Goal: Contribute content: Add original content to the website for others to see

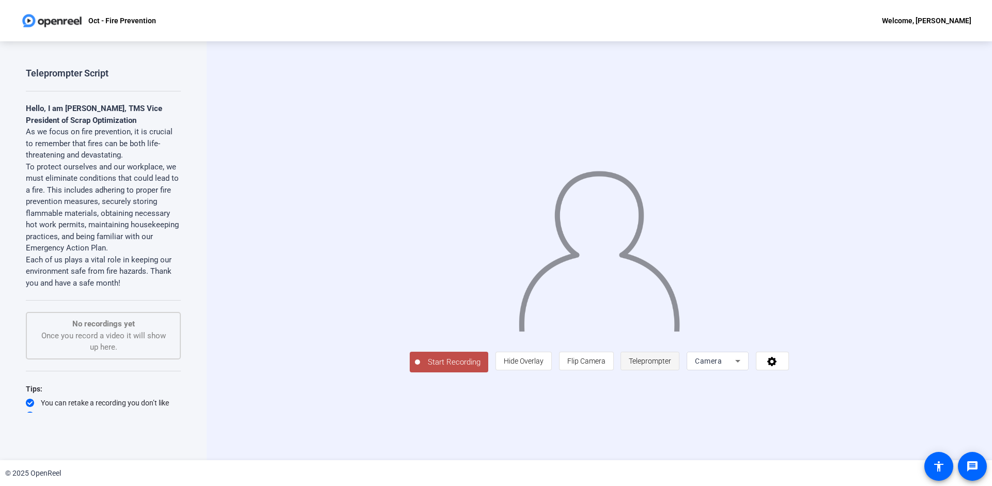
click at [671, 365] on span "Teleprompter" at bounding box center [650, 361] width 42 height 8
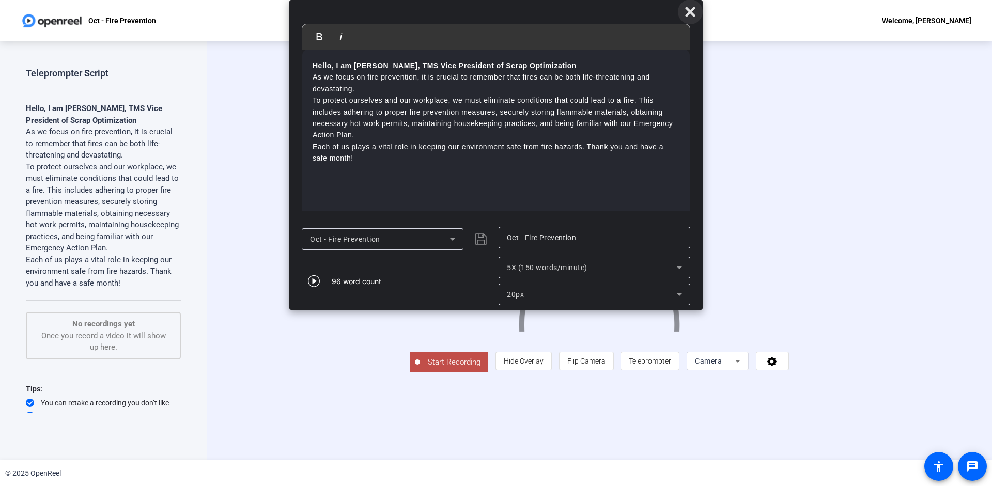
click at [688, 13] on icon at bounding box center [690, 12] width 10 height 10
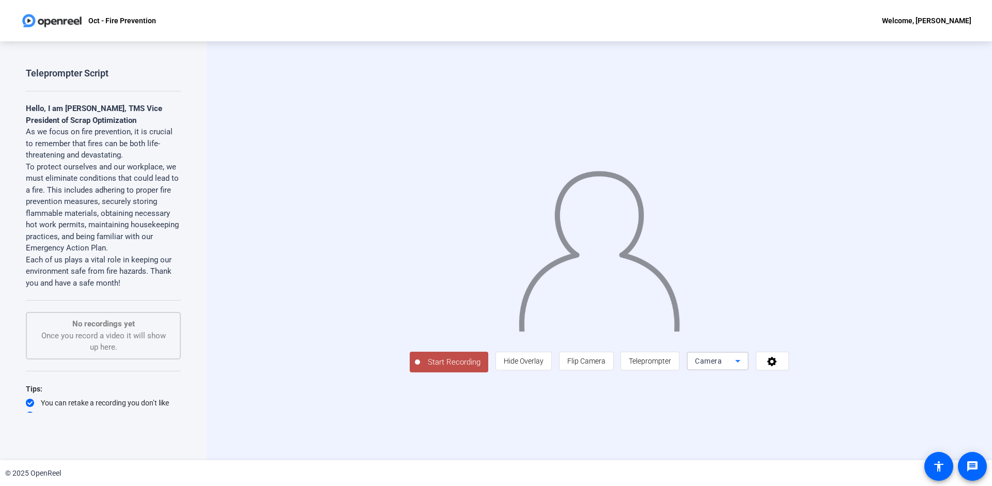
click at [740, 363] on icon at bounding box center [737, 361] width 5 height 3
click at [836, 416] on div at bounding box center [496, 243] width 992 height 486
click at [740, 363] on icon at bounding box center [737, 361] width 5 height 3
drag, startPoint x: 178, startPoint y: 374, endPoint x: 179, endPoint y: 398, distance: 23.8
click at [179, 398] on div at bounding box center [496, 243] width 992 height 486
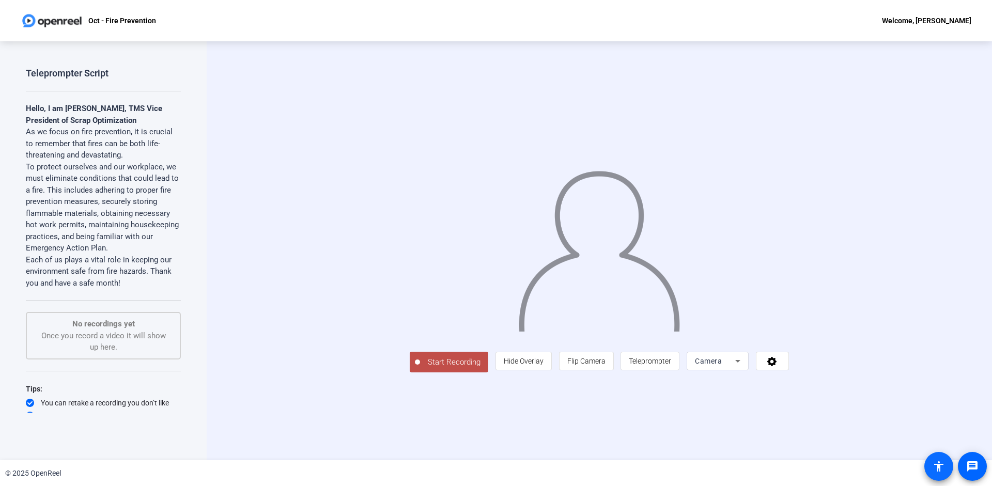
click at [938, 466] on mat-icon "accessibility" at bounding box center [939, 466] width 12 height 12
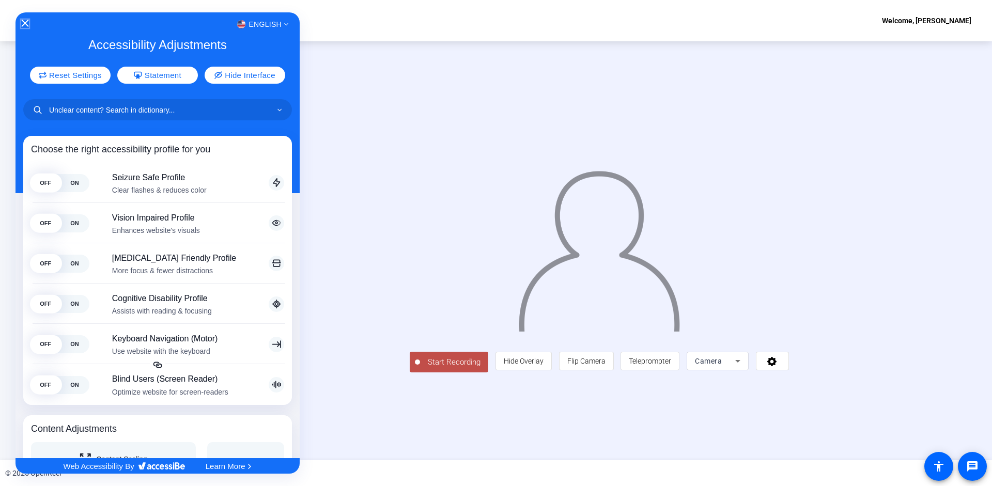
click at [24, 23] on icon "Close Accessibility Interface" at bounding box center [25, 23] width 7 height 7
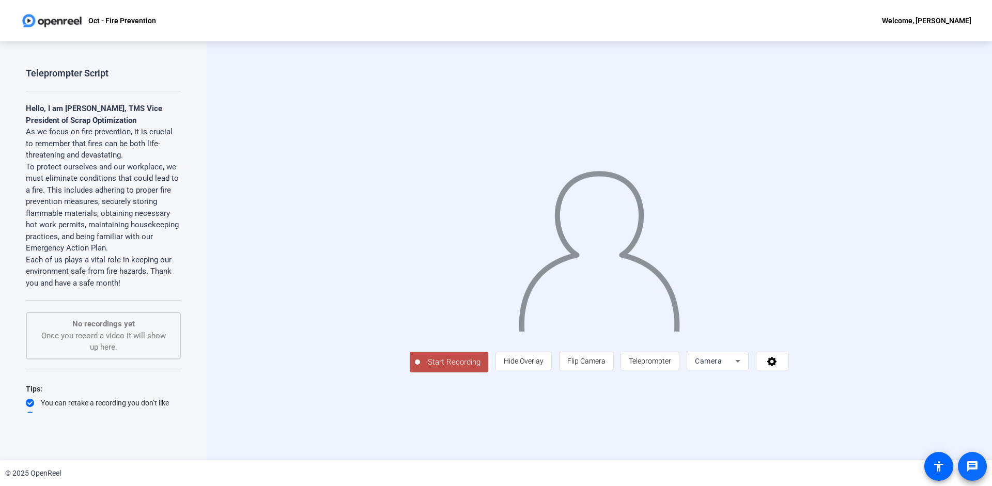
click at [968, 465] on mat-icon "message" at bounding box center [972, 466] width 12 height 12
click at [671, 365] on span "Teleprompter" at bounding box center [650, 361] width 42 height 8
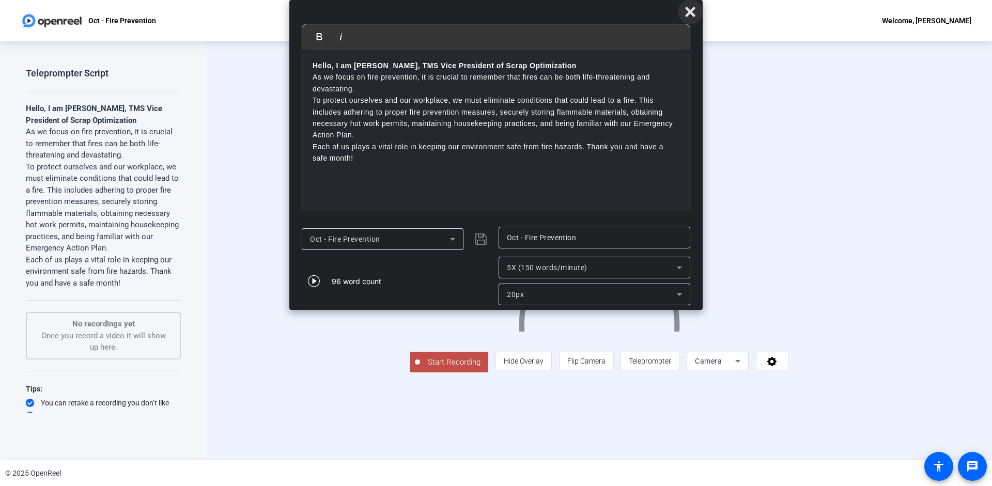
click at [692, 10] on icon at bounding box center [690, 12] width 10 height 10
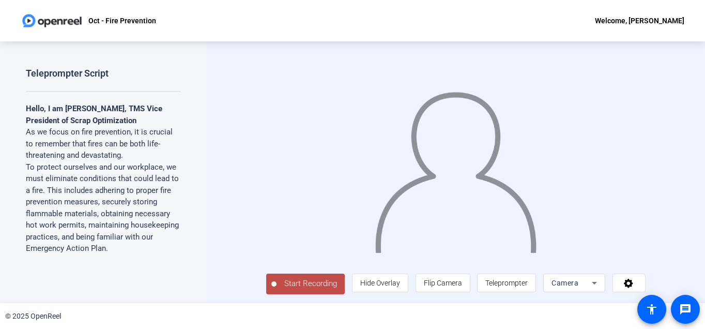
click at [600, 289] on icon at bounding box center [594, 282] width 12 height 12
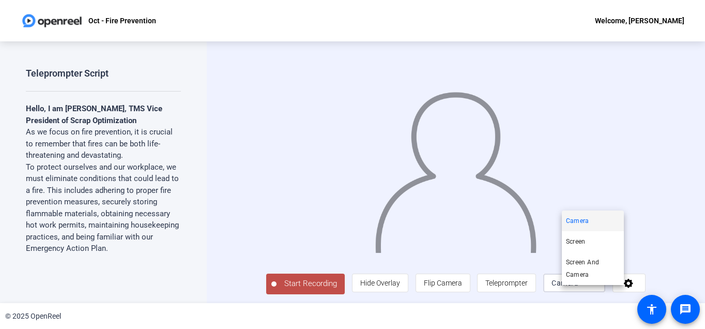
click at [580, 221] on span "Camera" at bounding box center [577, 220] width 23 height 12
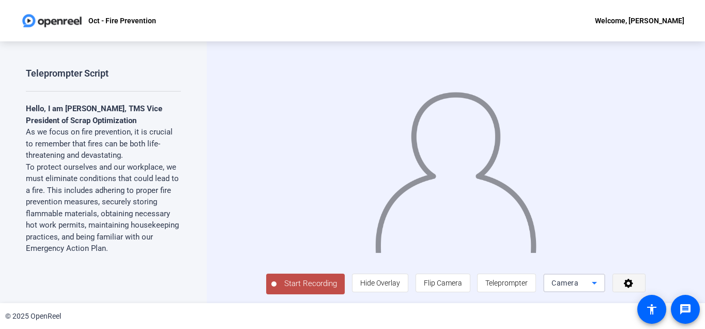
click at [644, 288] on span at bounding box center [629, 282] width 32 height 25
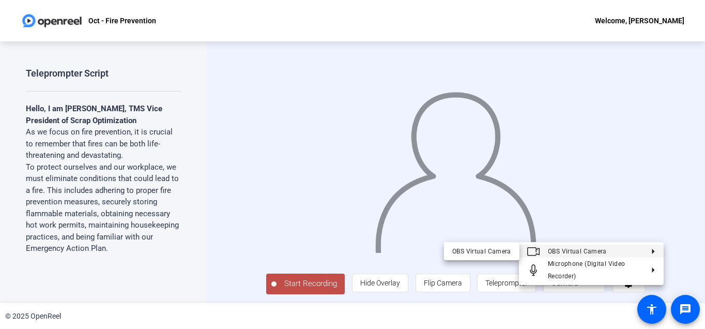
click at [649, 251] on icon at bounding box center [649, 251] width 12 height 5
click at [500, 251] on div "OBS Virtual Camera" at bounding box center [481, 251] width 59 height 12
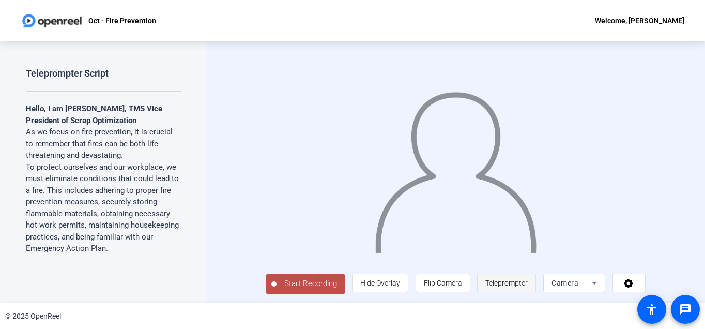
click at [524, 287] on span "Teleprompter" at bounding box center [506, 283] width 42 height 8
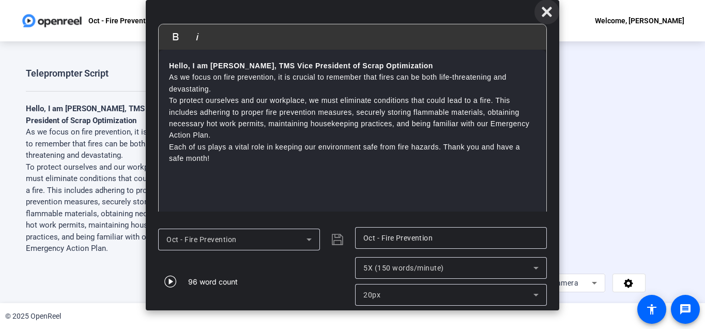
click at [546, 14] on icon at bounding box center [547, 12] width 10 height 10
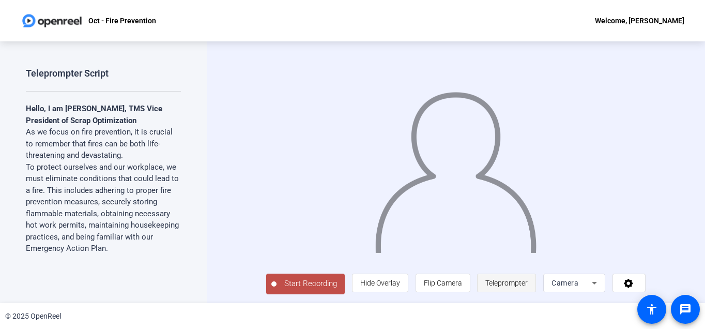
click at [528, 287] on span "Teleprompter" at bounding box center [506, 283] width 42 height 8
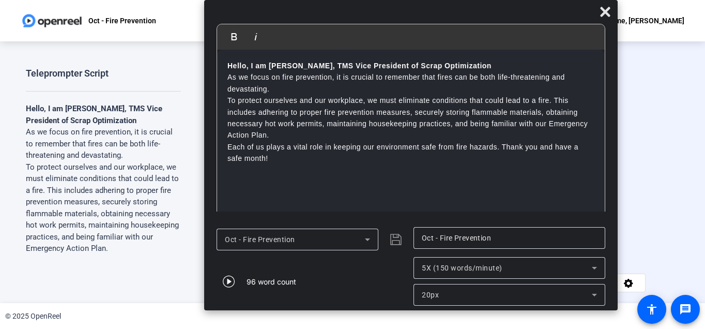
drag, startPoint x: 483, startPoint y: 18, endPoint x: 542, endPoint y: -21, distance: 70.4
drag, startPoint x: 518, startPoint y: 14, endPoint x: 517, endPoint y: -18, distance: 32.0
click at [604, 13] on icon at bounding box center [604, 12] width 10 height 10
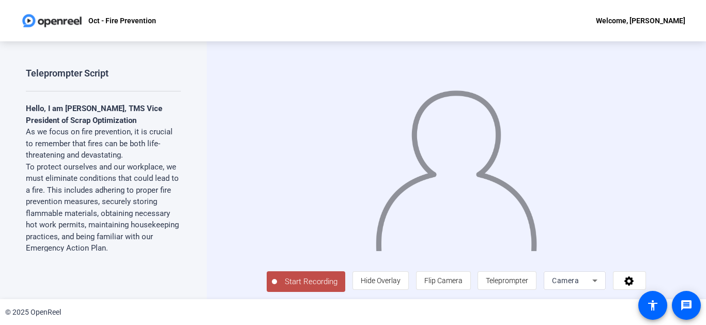
click at [281, 288] on span "Start Recording" at bounding box center [311, 282] width 68 height 12
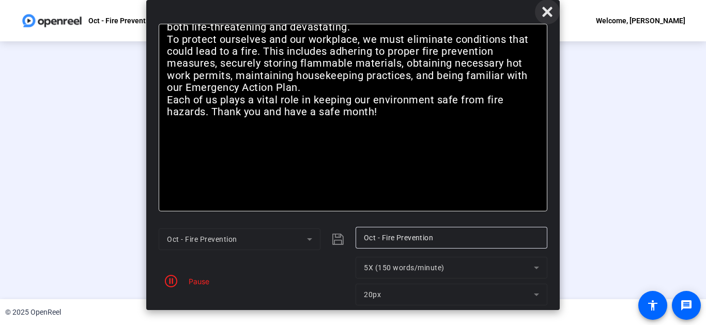
click at [548, 15] on icon at bounding box center [547, 12] width 12 height 12
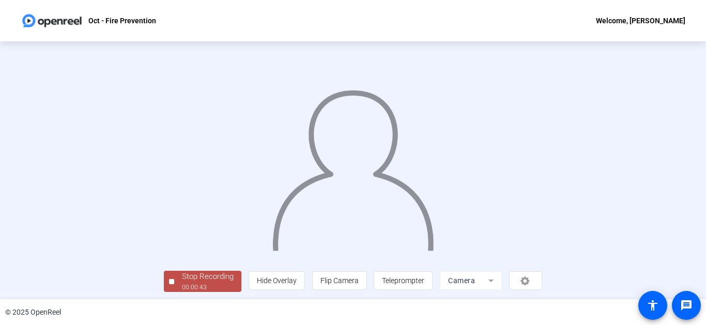
scroll to position [57, 0]
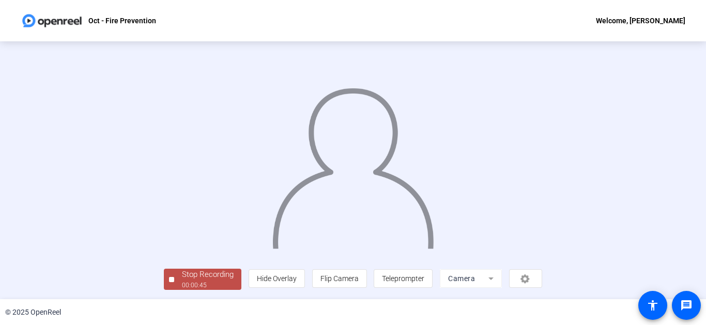
click at [182, 277] on div "Stop Recording" at bounding box center [208, 275] width 52 height 12
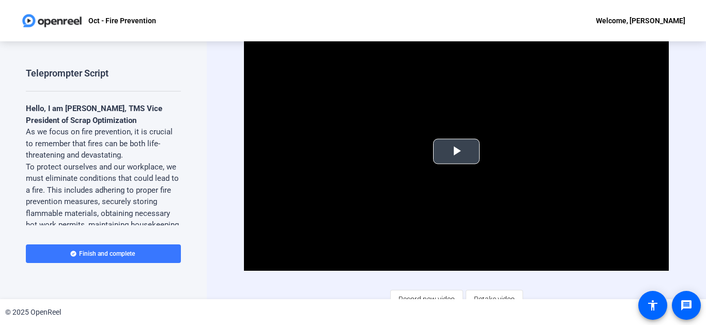
click at [456, 151] on span "Video Player" at bounding box center [456, 151] width 0 height 0
click at [491, 297] on span "Retake video" at bounding box center [494, 299] width 41 height 20
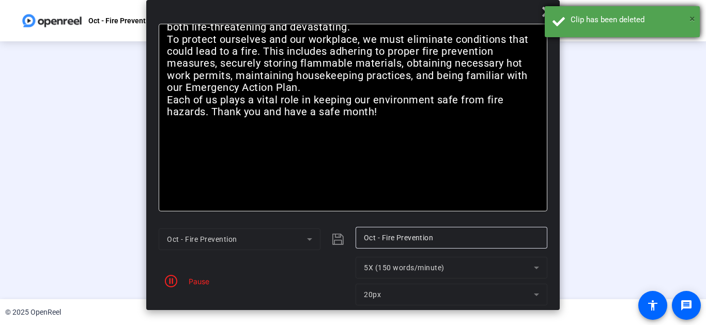
click at [694, 18] on span "×" at bounding box center [692, 18] width 6 height 12
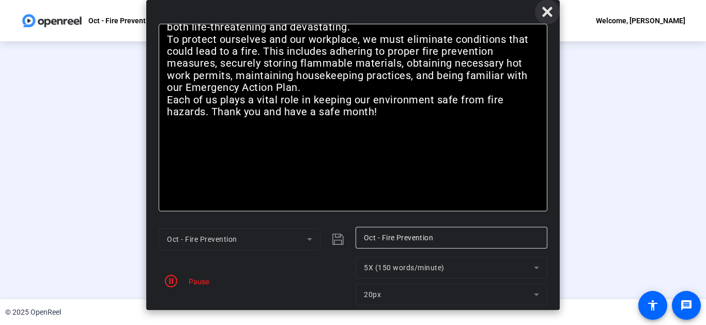
click at [543, 11] on icon at bounding box center [547, 12] width 12 height 12
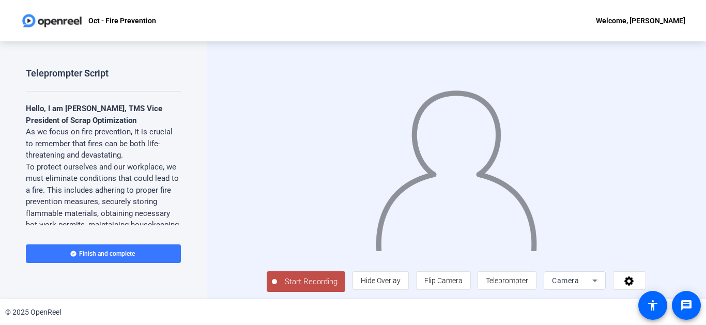
click at [283, 288] on span "Start Recording" at bounding box center [311, 282] width 68 height 12
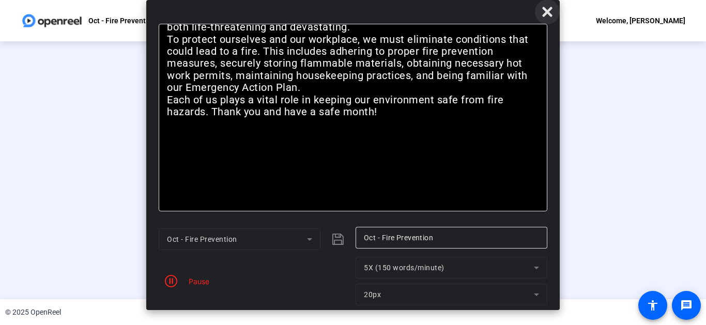
click at [545, 14] on icon at bounding box center [547, 12] width 10 height 10
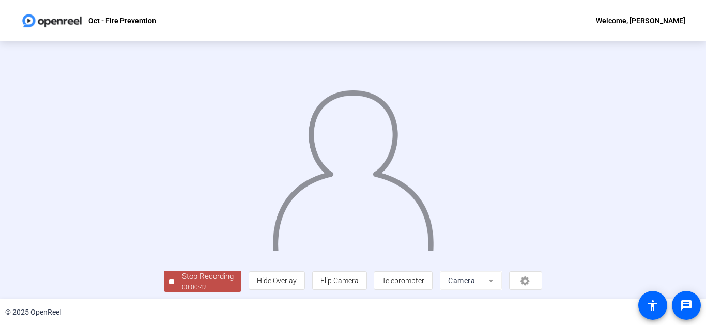
scroll to position [57, 0]
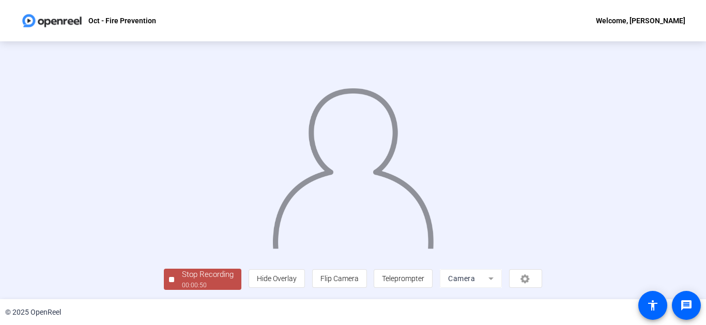
click at [182, 284] on div "00:00:50" at bounding box center [208, 285] width 52 height 9
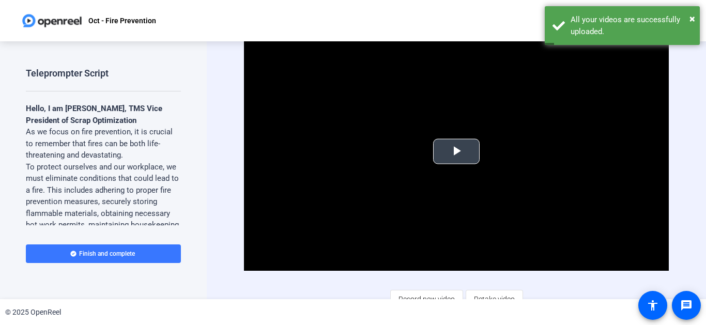
click at [456, 151] on span "Video Player" at bounding box center [456, 151] width 0 height 0
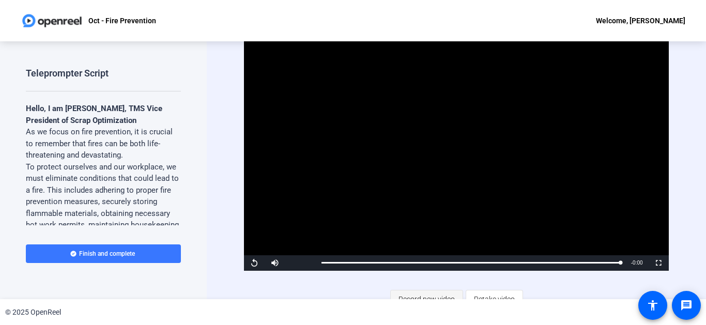
click at [423, 298] on span "Record new video" at bounding box center [426, 299] width 56 height 20
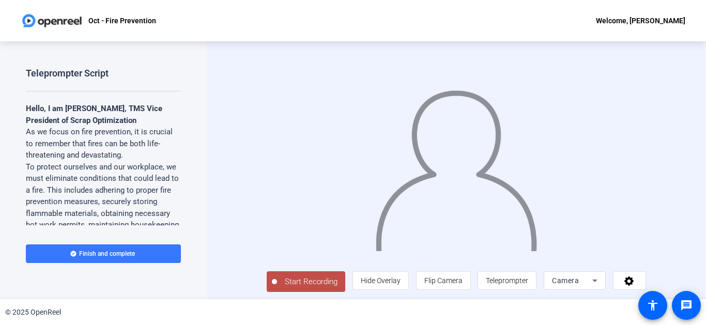
click at [298, 288] on span "Start Recording" at bounding box center [311, 282] width 68 height 12
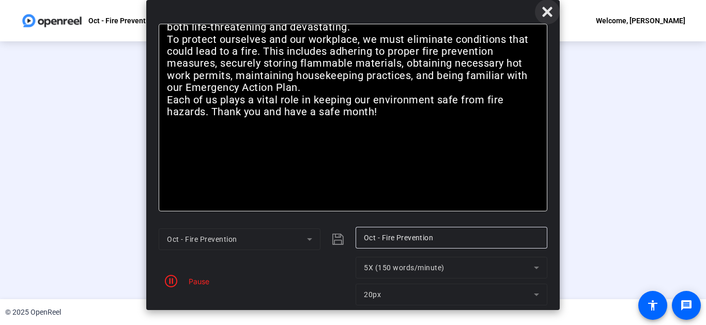
click at [546, 14] on icon at bounding box center [547, 12] width 10 height 10
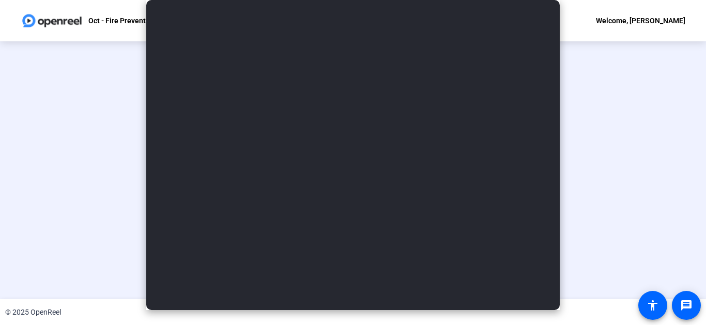
scroll to position [57, 0]
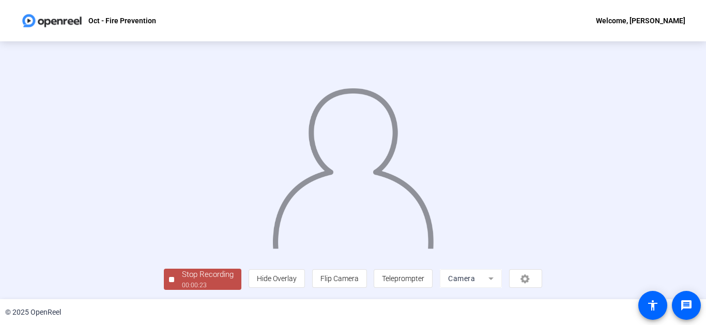
click at [182, 287] on div "00:00:23" at bounding box center [208, 285] width 52 height 9
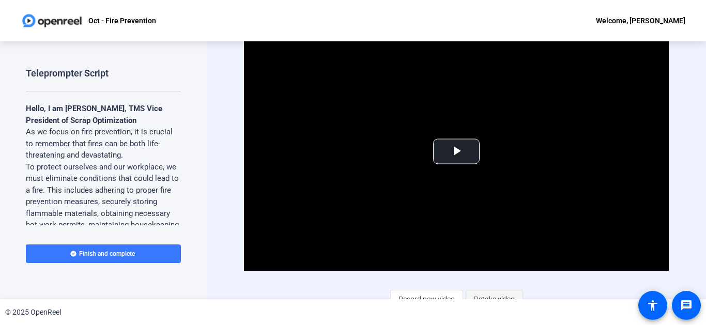
click at [497, 296] on span "Retake video" at bounding box center [494, 299] width 41 height 20
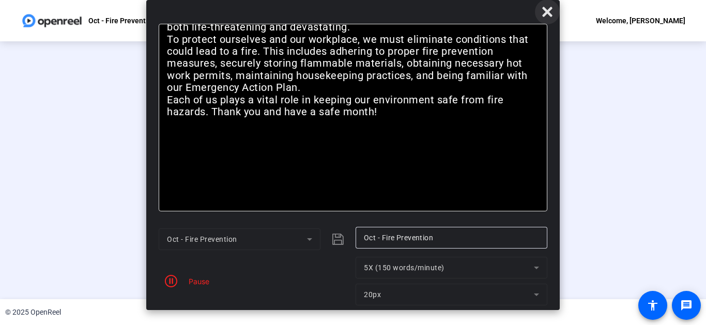
click at [545, 11] on icon at bounding box center [547, 12] width 10 height 10
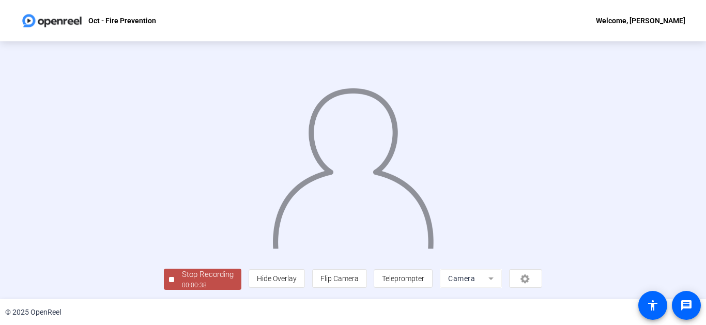
scroll to position [43, 0]
click at [182, 281] on div "Stop Recording" at bounding box center [208, 275] width 52 height 12
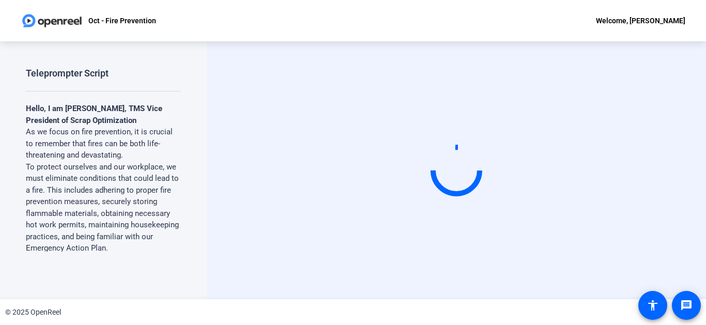
scroll to position [0, 0]
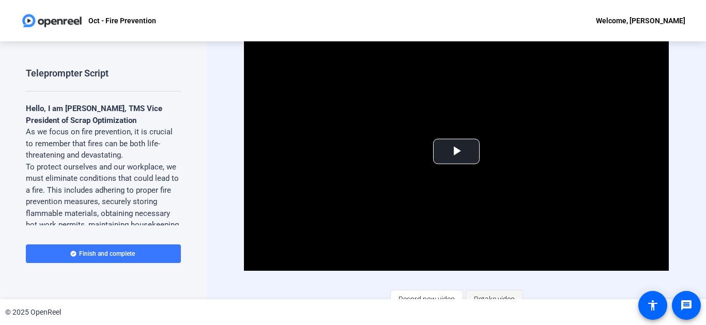
click at [481, 294] on span "Retake video" at bounding box center [494, 299] width 41 height 20
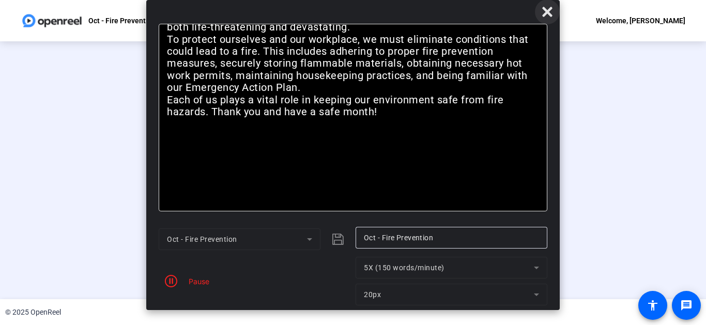
click at [546, 14] on icon at bounding box center [547, 12] width 10 height 10
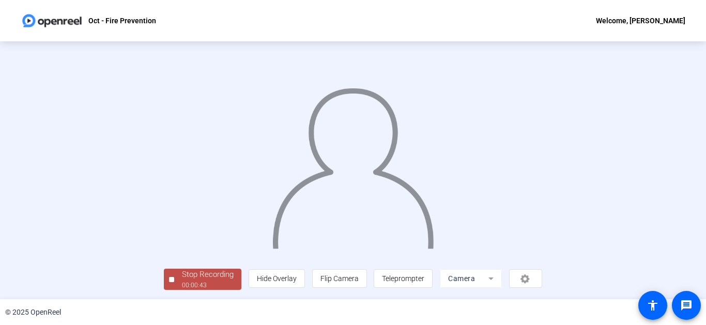
scroll to position [56, 0]
click at [174, 287] on span "Stop Recording 00:00:45" at bounding box center [207, 279] width 67 height 21
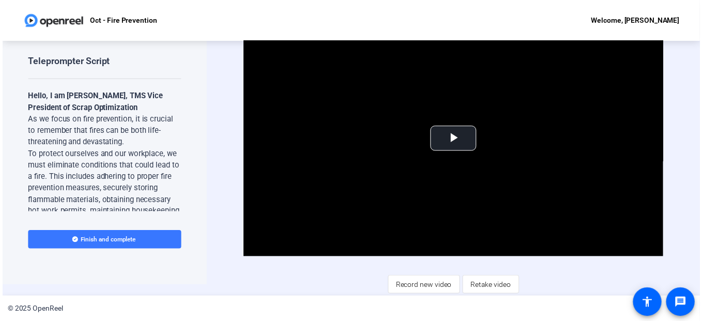
scroll to position [0, 0]
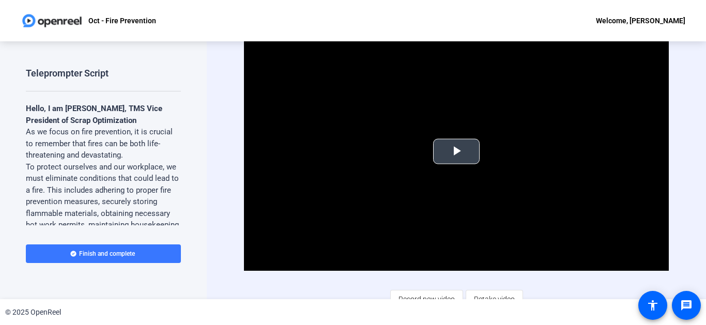
drag, startPoint x: 529, startPoint y: 125, endPoint x: 614, endPoint y: 155, distance: 91.0
click at [614, 155] on video "Video Player" at bounding box center [456, 151] width 424 height 239
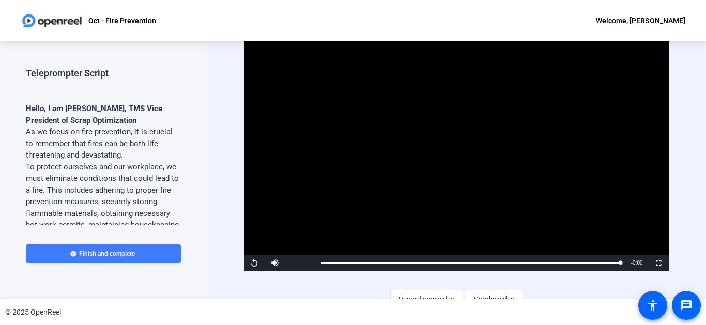
click at [106, 256] on span "Finish and complete" at bounding box center [107, 254] width 56 height 8
